Goal: Transaction & Acquisition: Purchase product/service

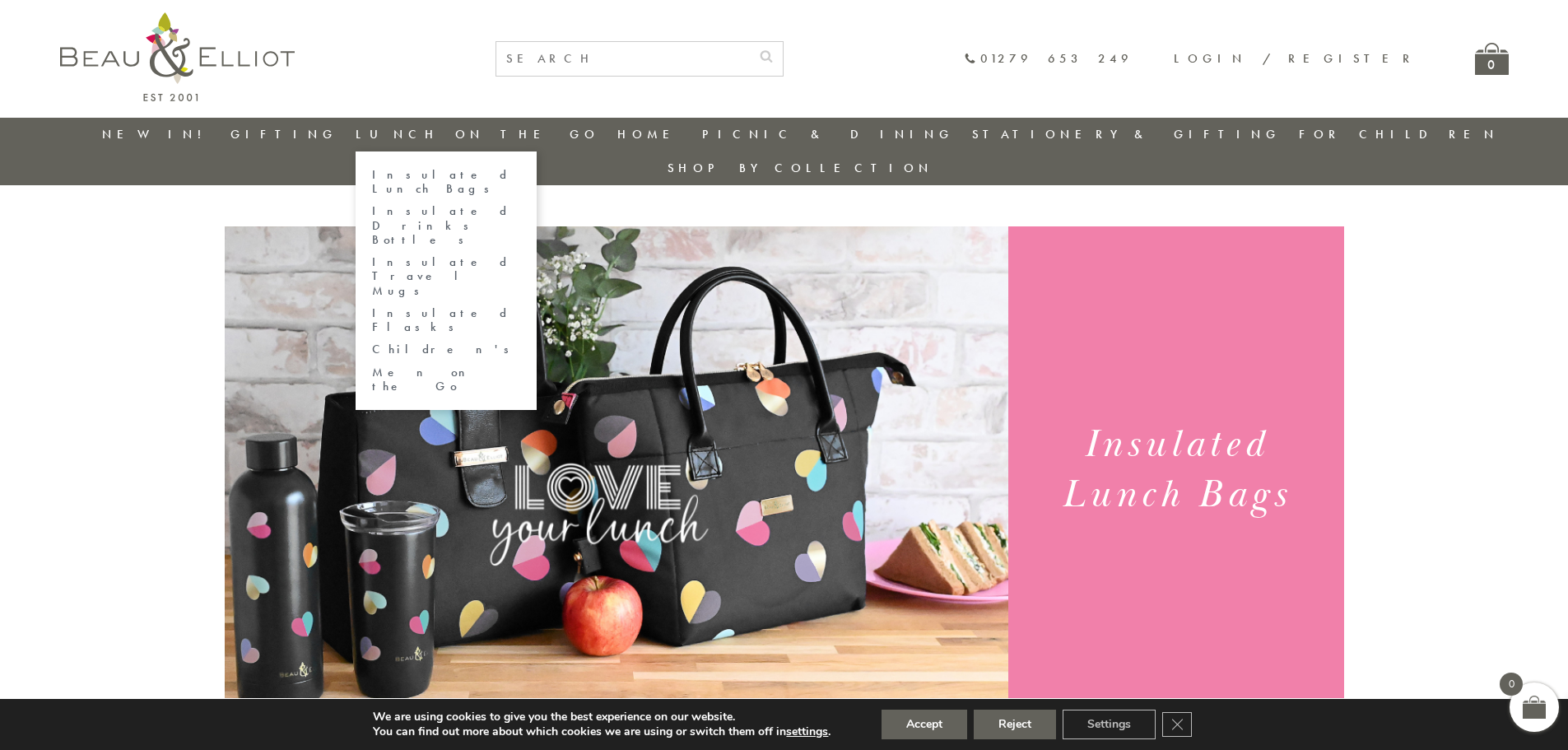
click at [454, 173] on link "Insulated Lunch Bags" at bounding box center [446, 182] width 148 height 29
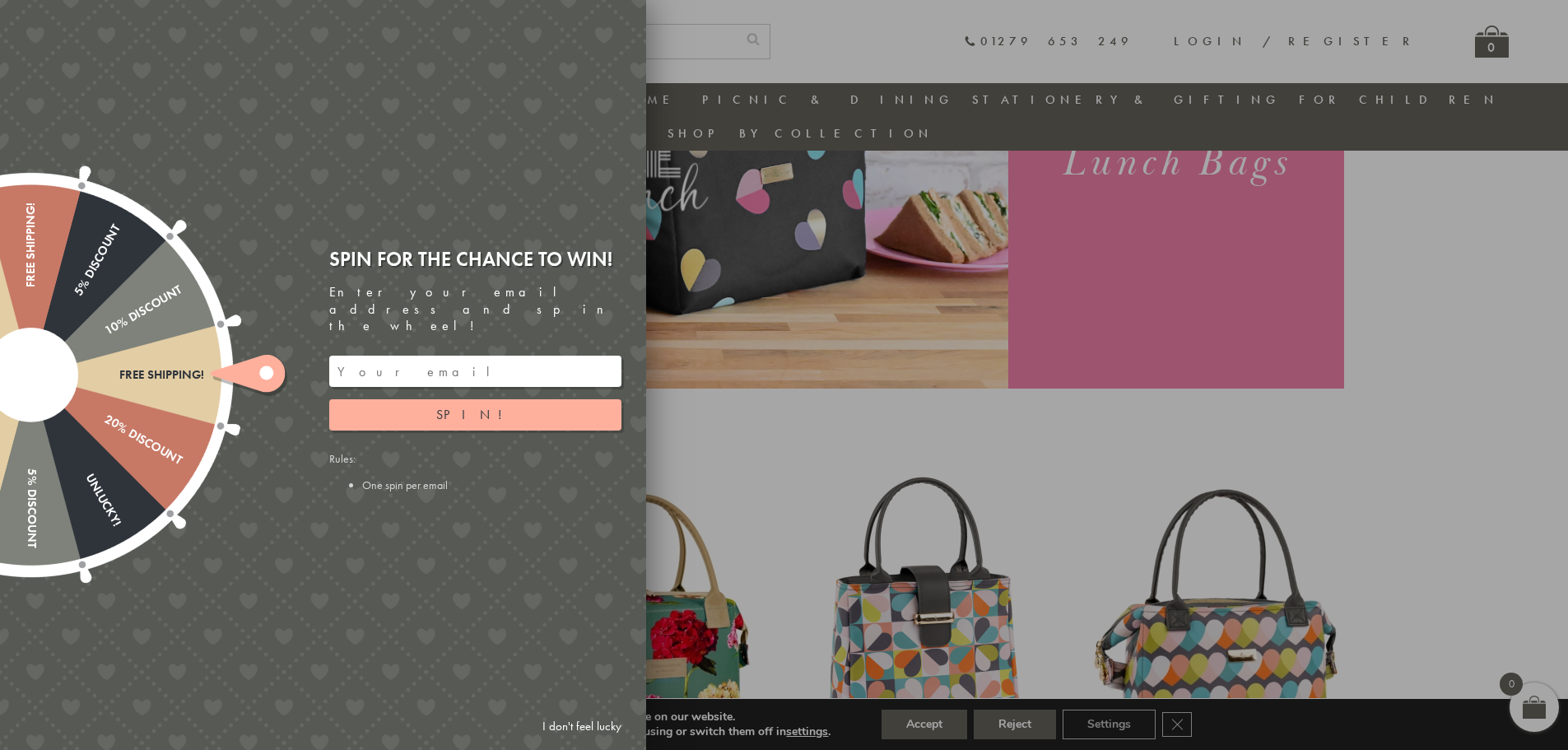
scroll to position [295, 0]
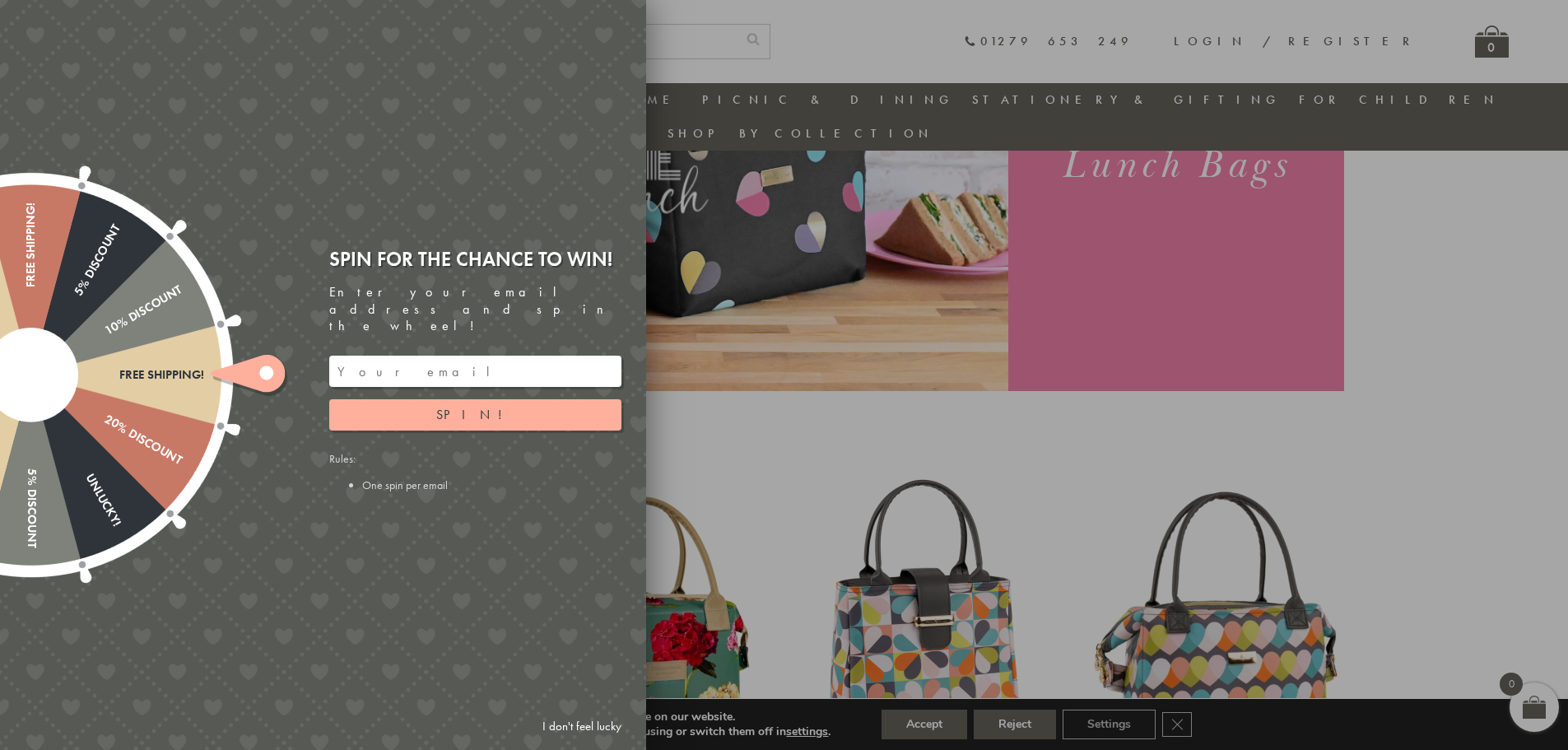
click at [1437, 388] on div at bounding box center [784, 375] width 1568 height 750
click at [572, 722] on link "I don't feel lucky" at bounding box center [582, 726] width 95 height 31
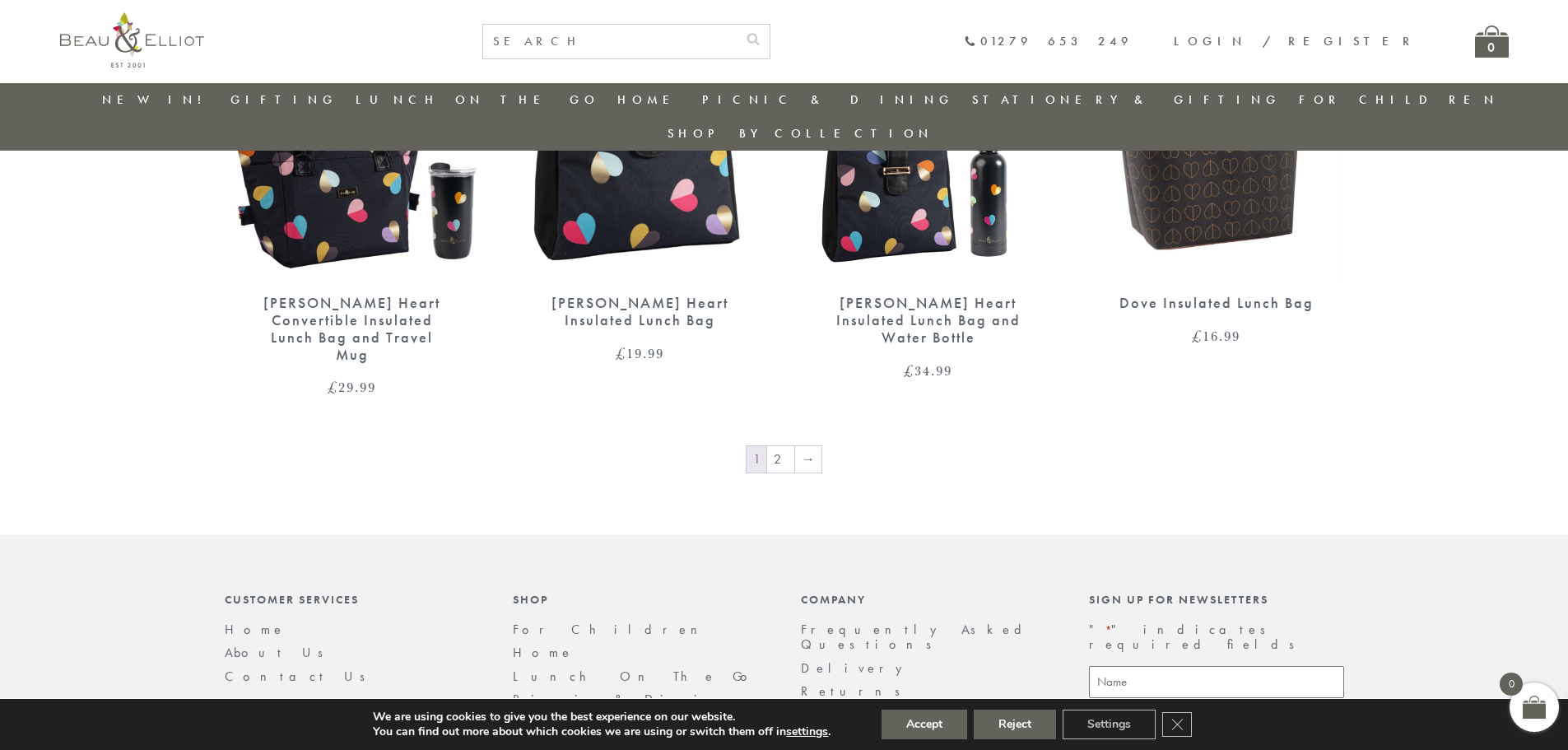
scroll to position [2598, 0]
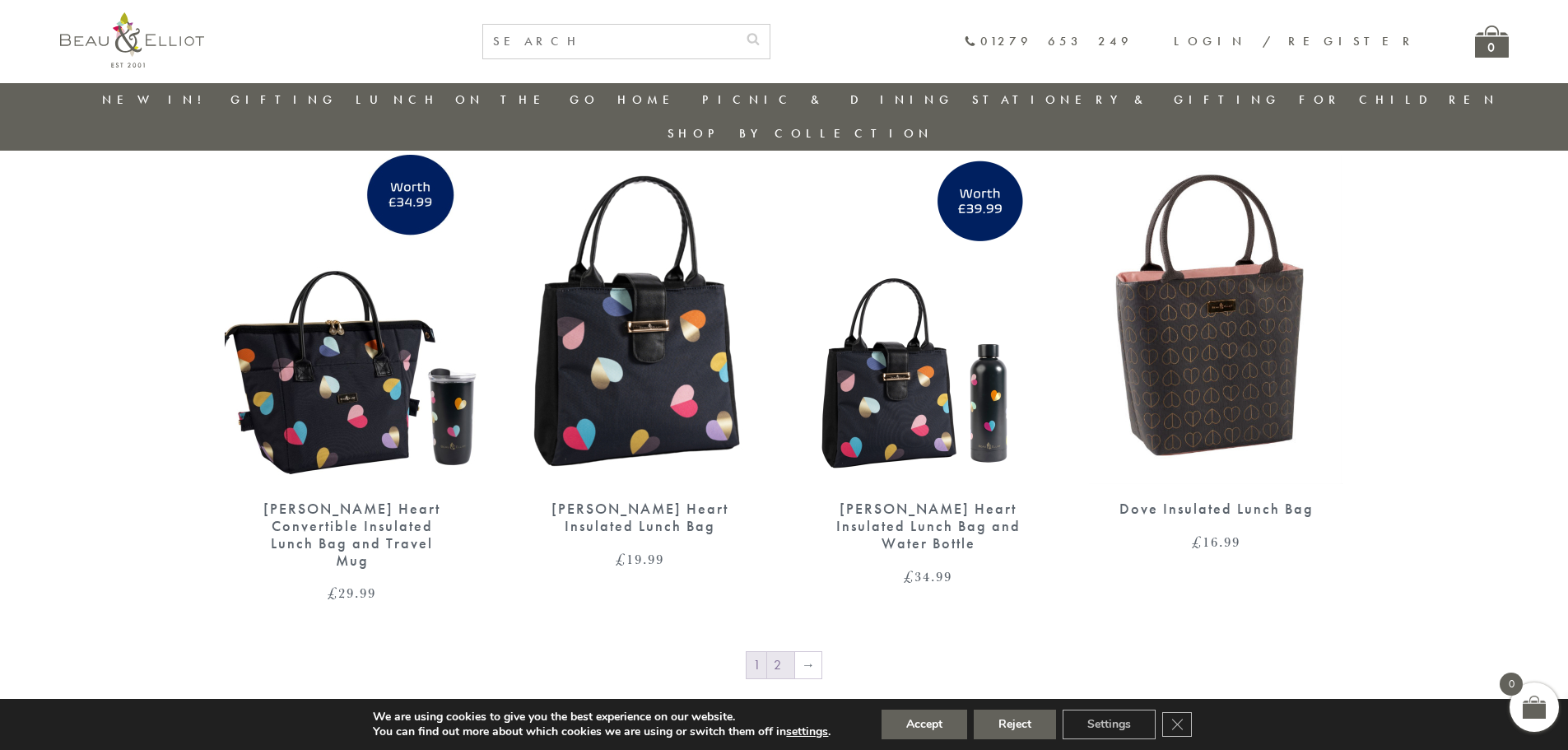
click at [783, 652] on link "2" at bounding box center [780, 665] width 27 height 26
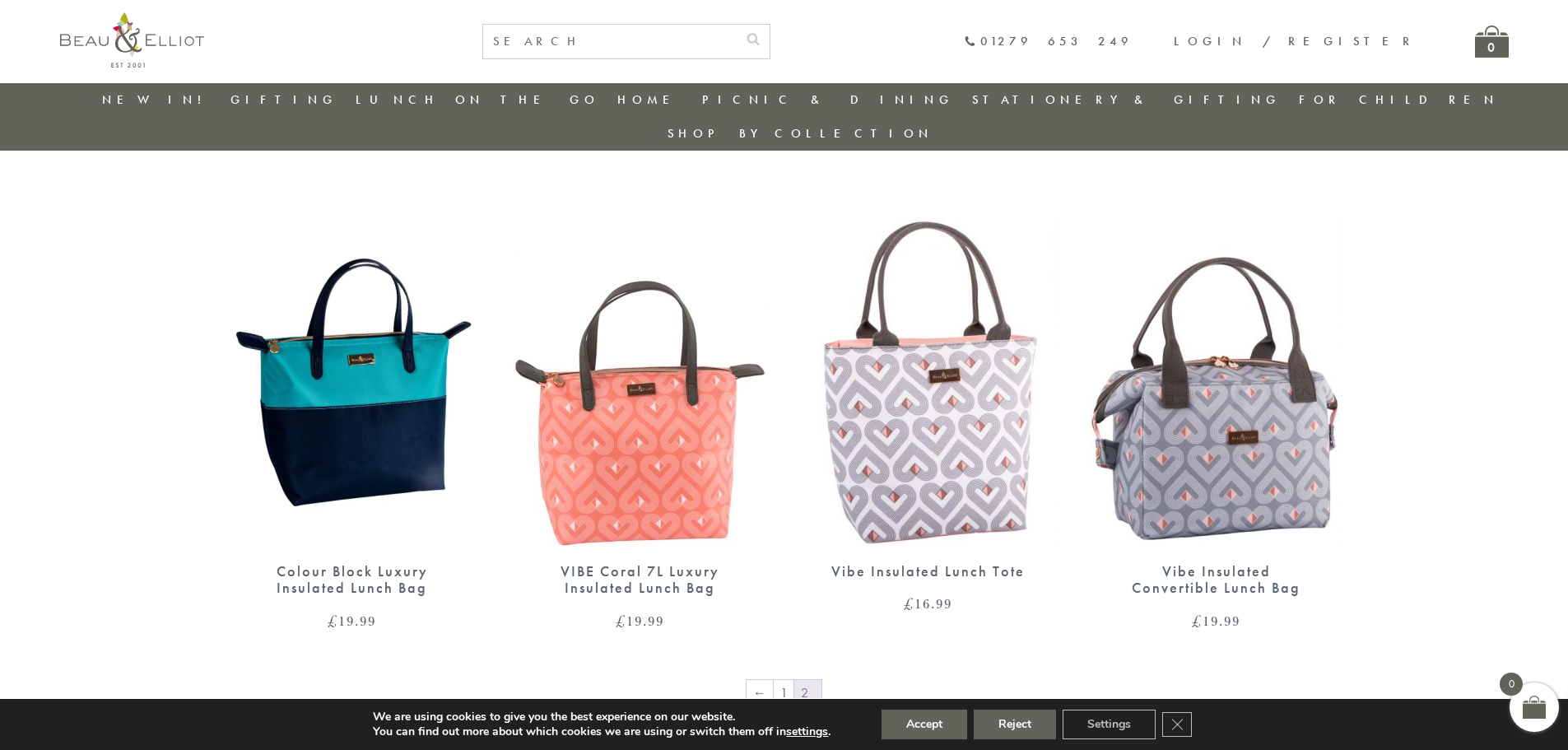
scroll to position [1036, 0]
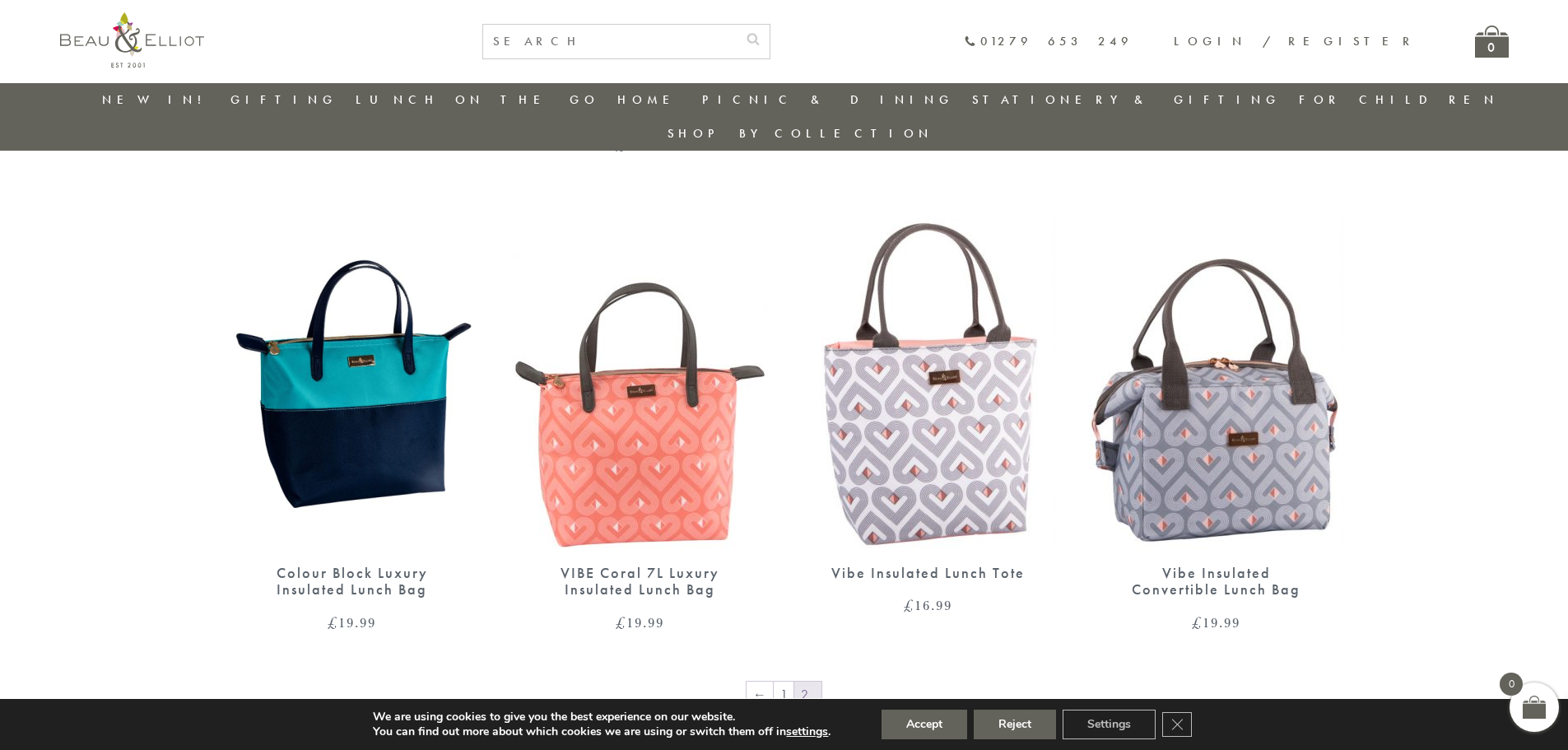
click at [352, 418] on img at bounding box center [352, 383] width 255 height 329
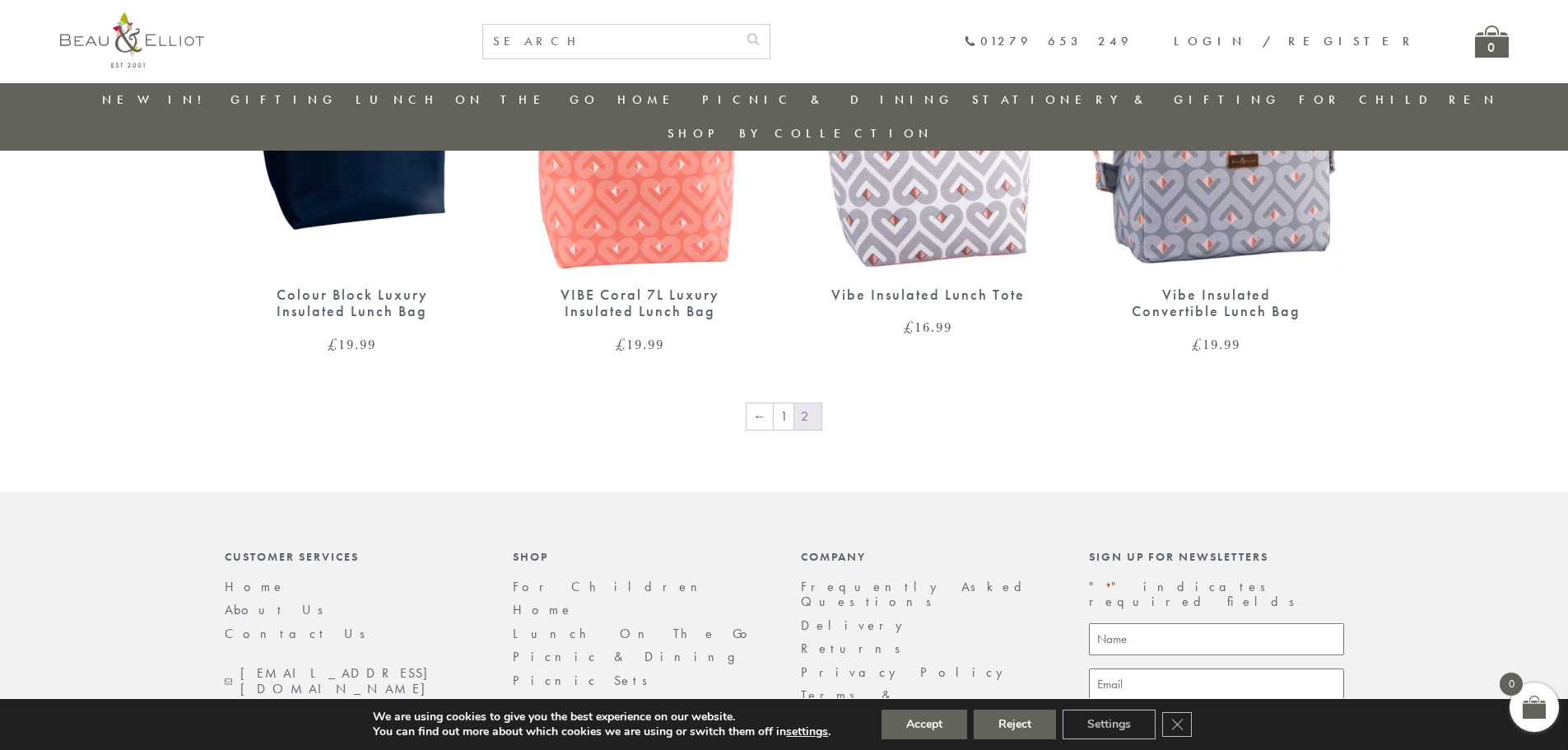
scroll to position [1426, 0]
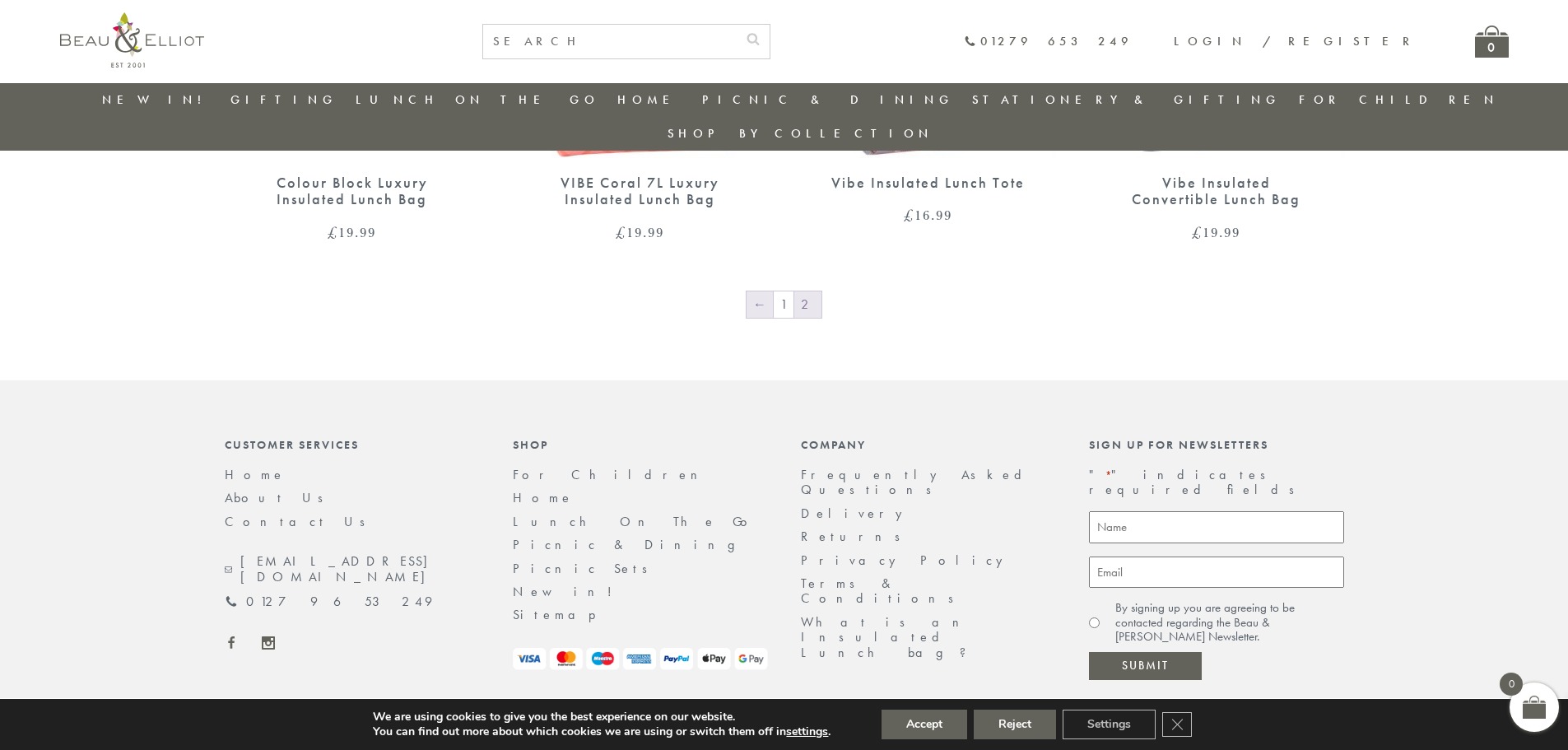
click at [766, 291] on link "←" at bounding box center [759, 304] width 26 height 26
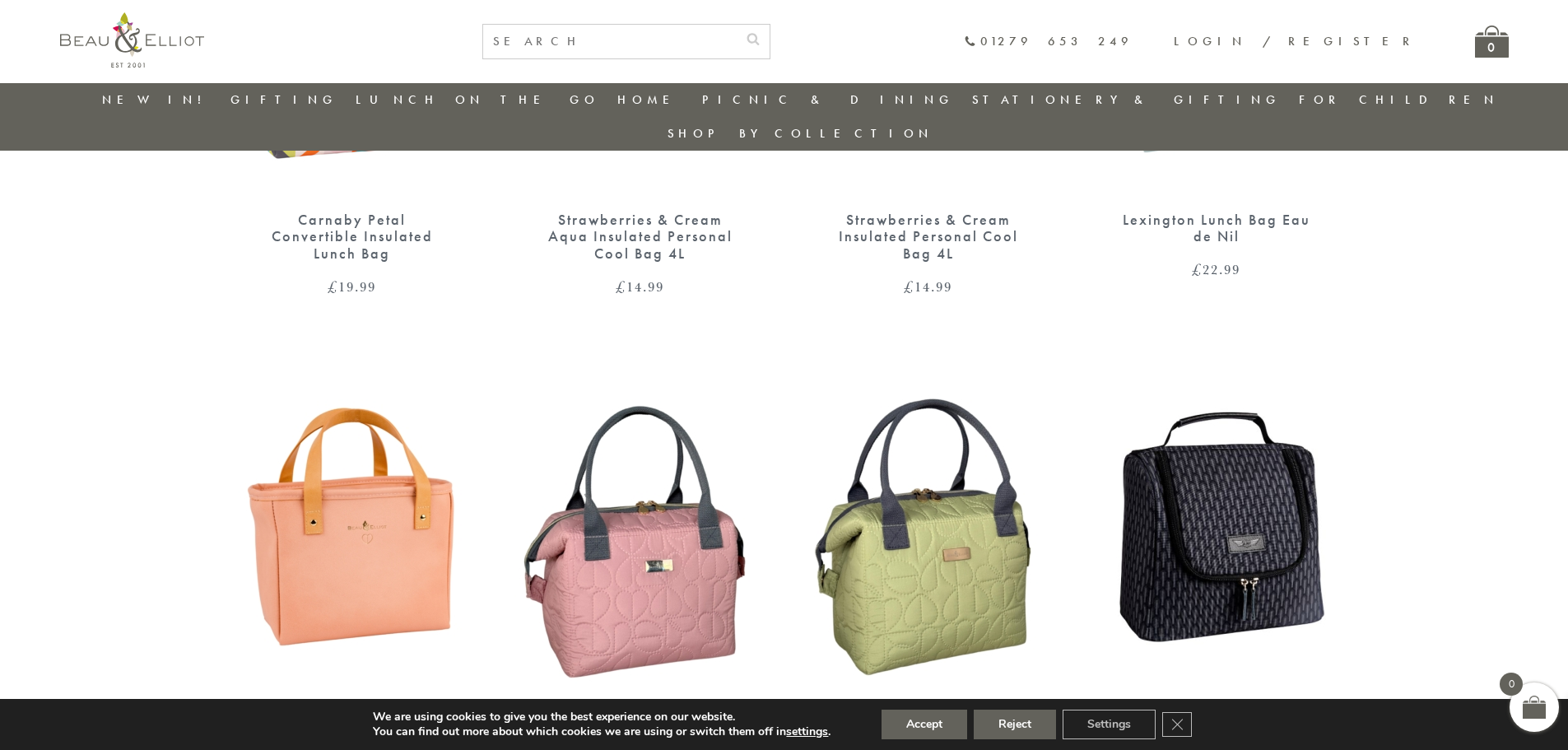
scroll to position [1530, 0]
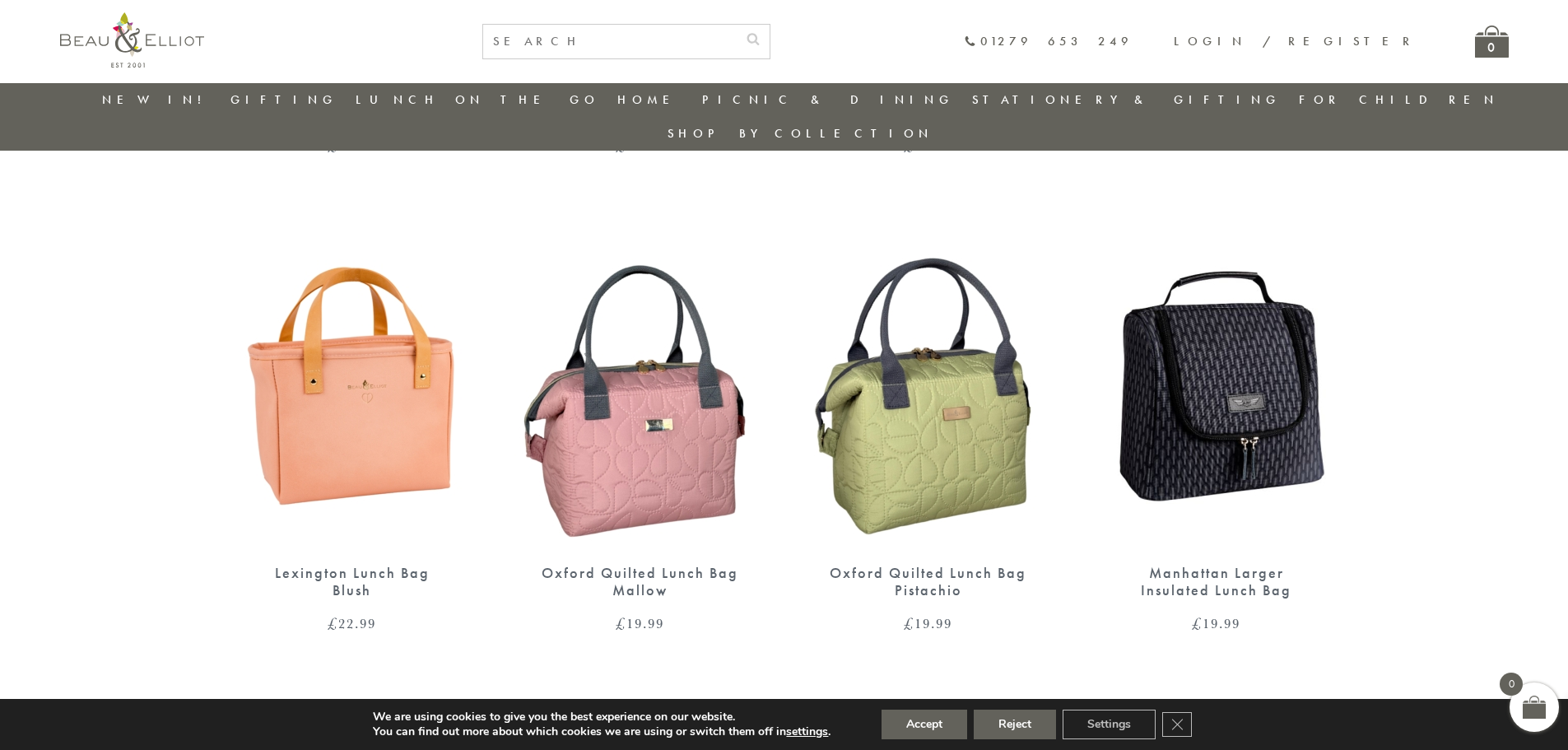
click at [634, 378] on img at bounding box center [639, 383] width 255 height 329
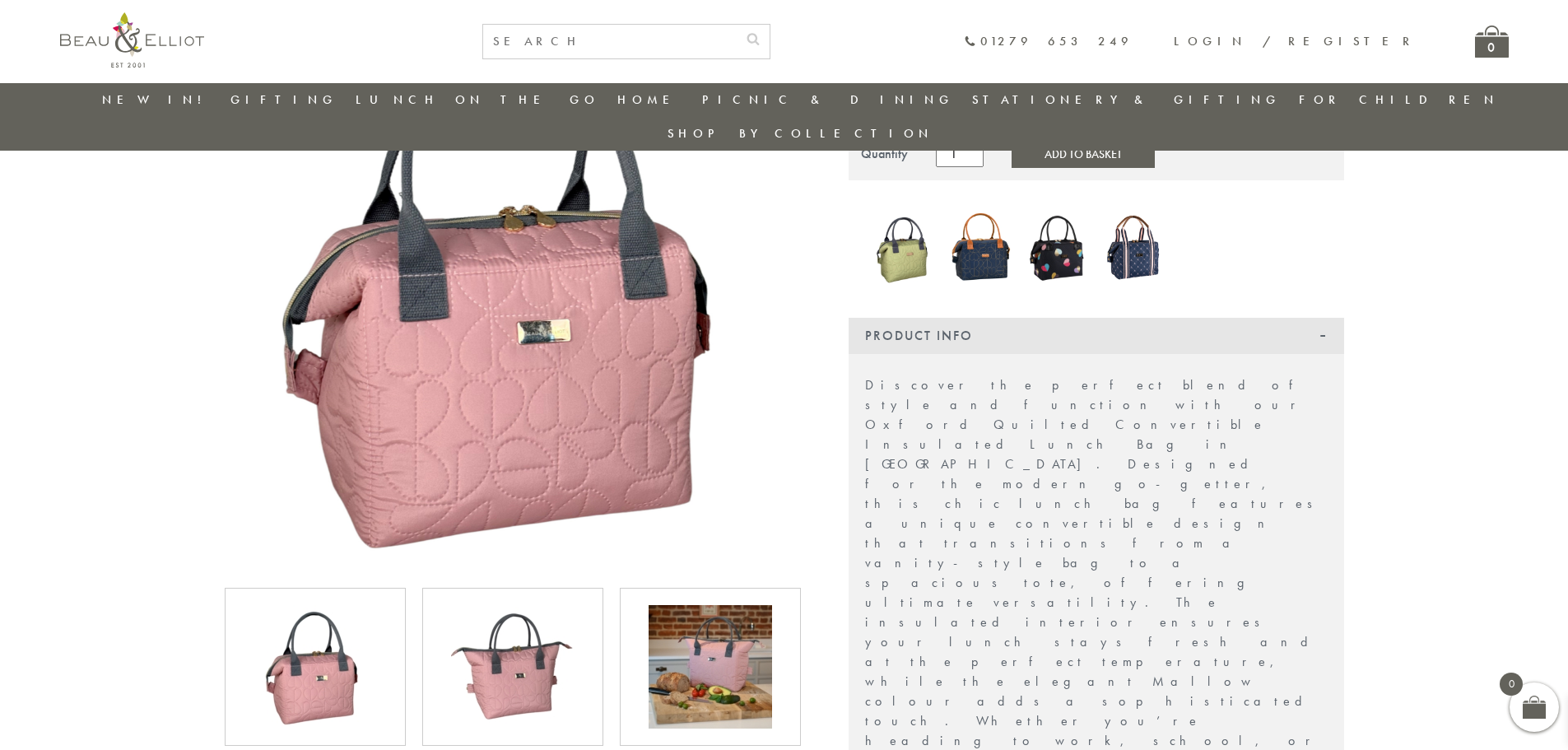
scroll to position [377, 0]
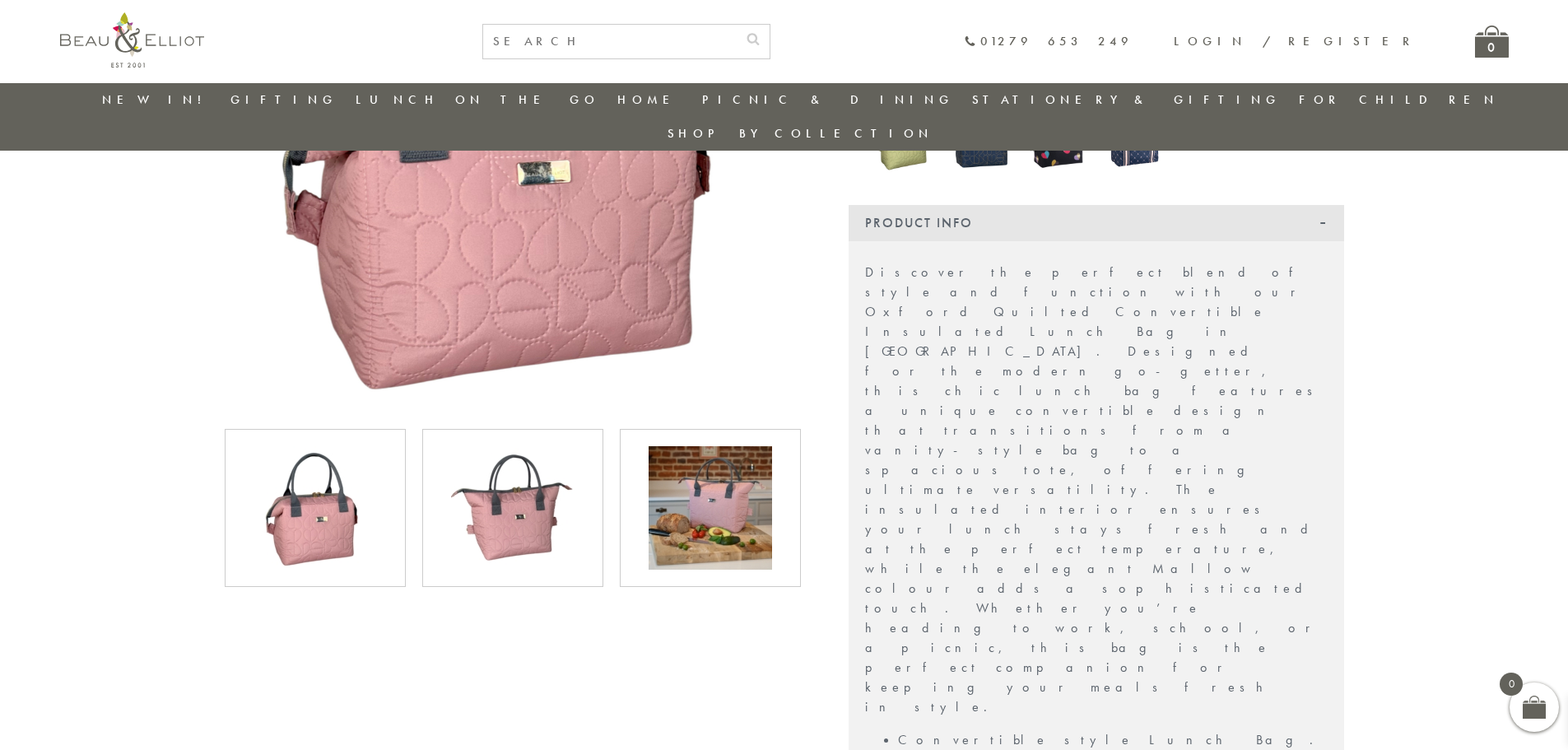
click at [717, 450] on img at bounding box center [710, 508] width 123 height 124
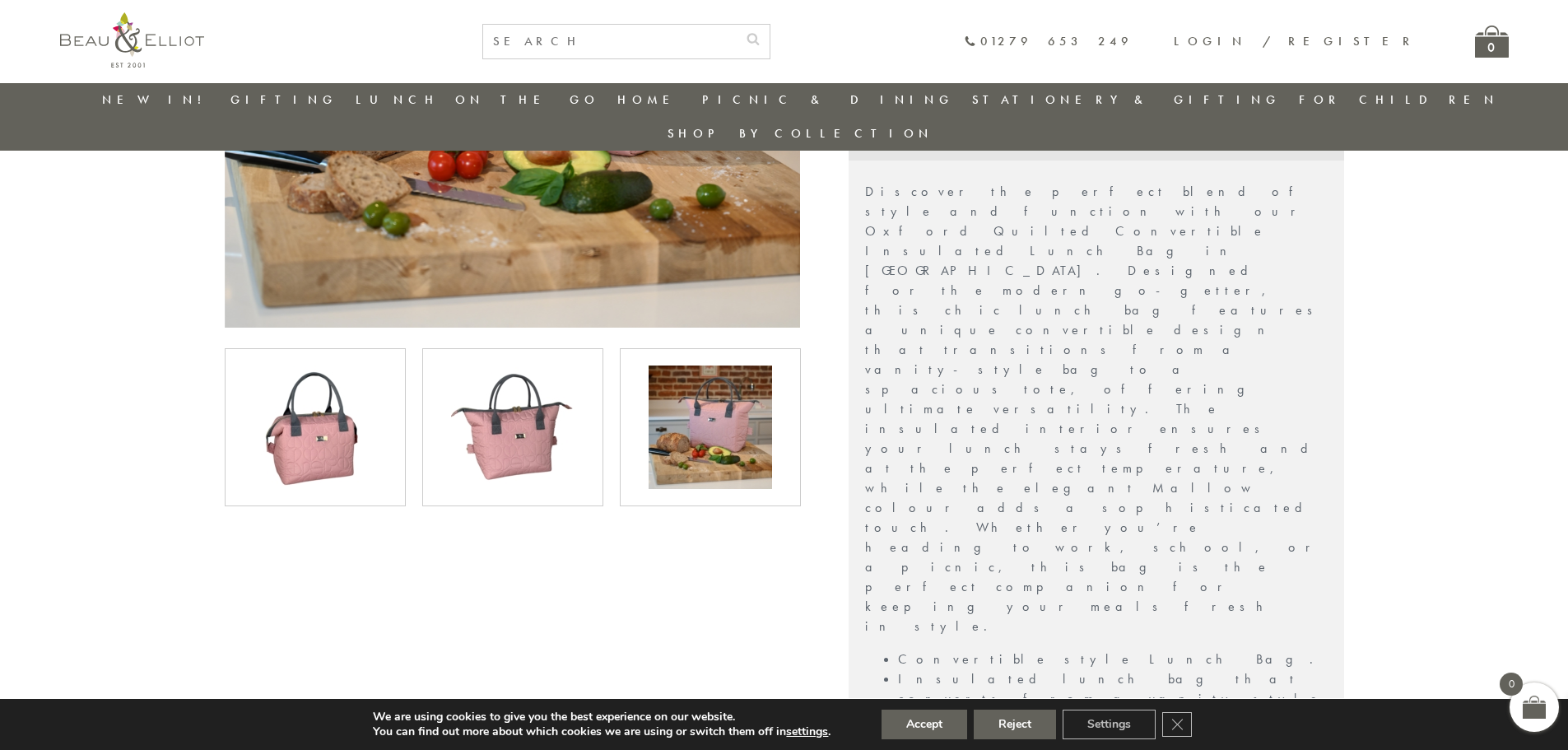
scroll to position [542, 0]
